Goal: Navigation & Orientation: Find specific page/section

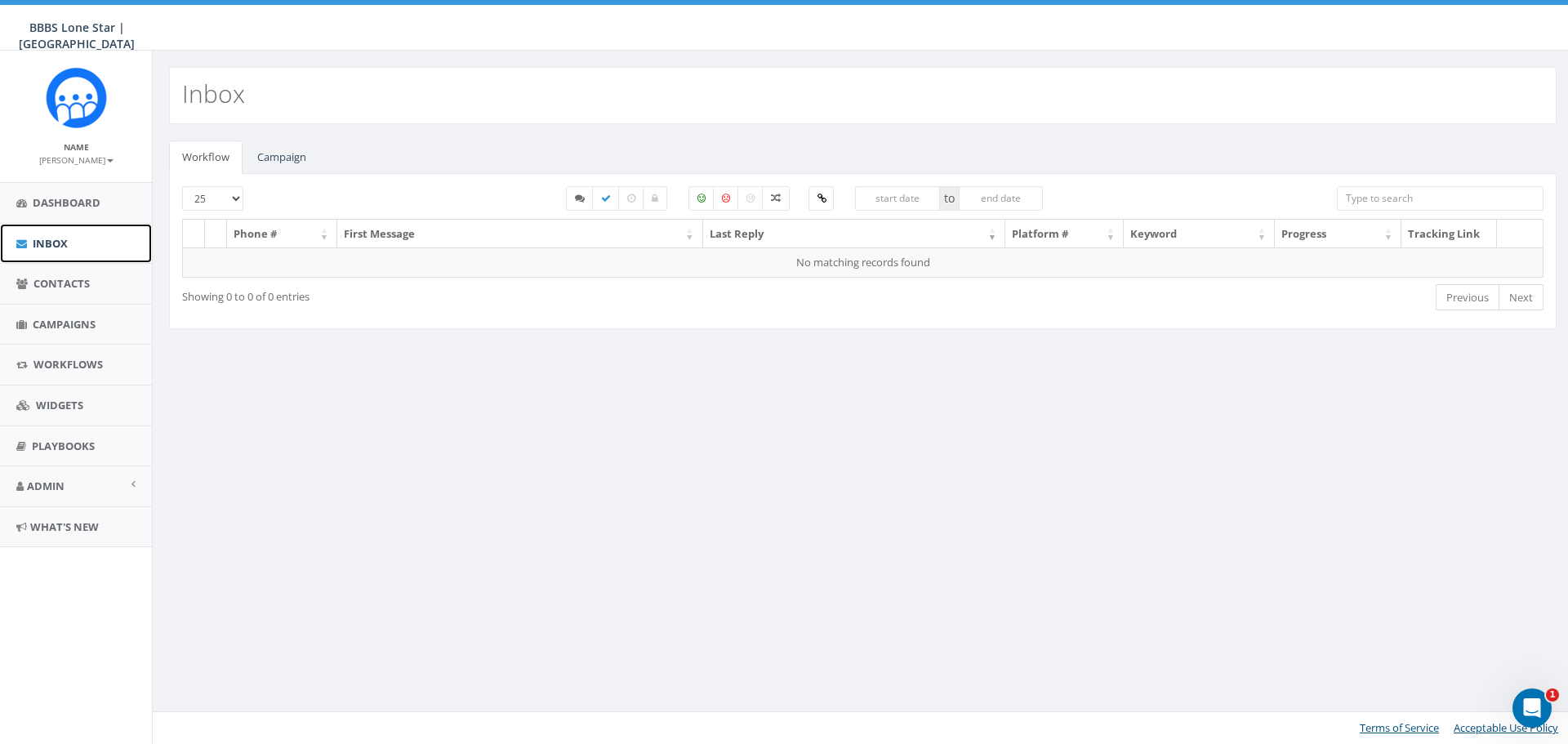
click at [59, 239] on span "Inbox" at bounding box center [50, 244] width 36 height 15
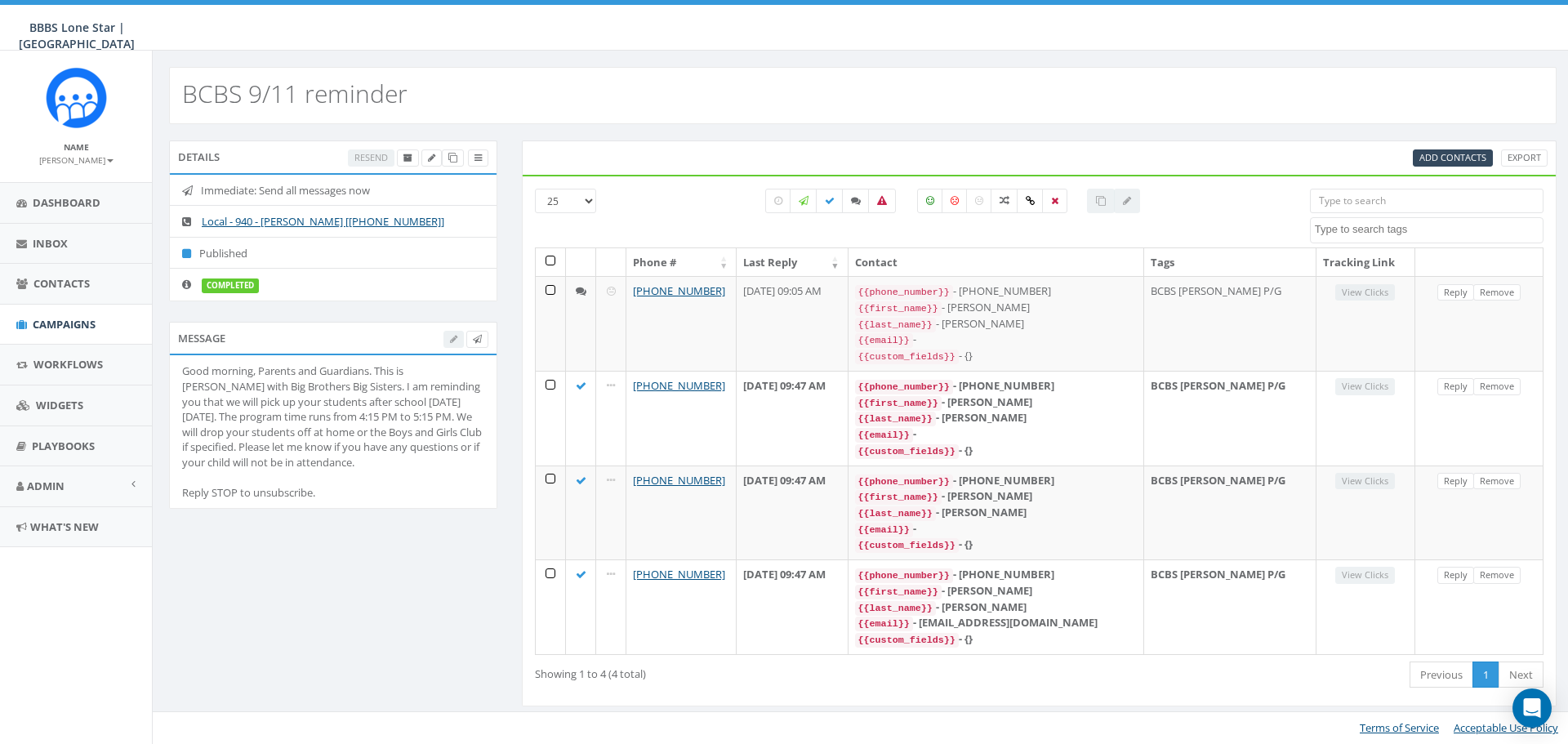
select select
click at [50, 217] on link "Dashboard" at bounding box center [76, 203] width 152 height 40
select select
